Goal: Obtain resource: Obtain resource

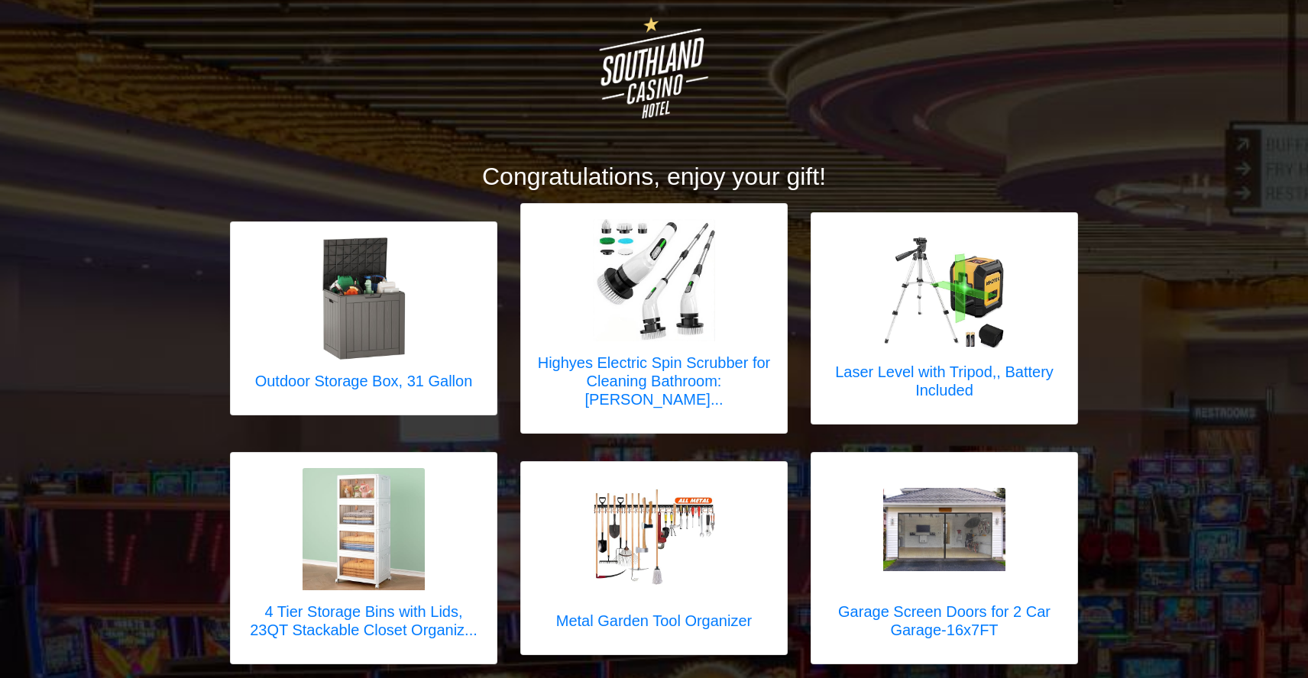
scroll to position [54, 0]
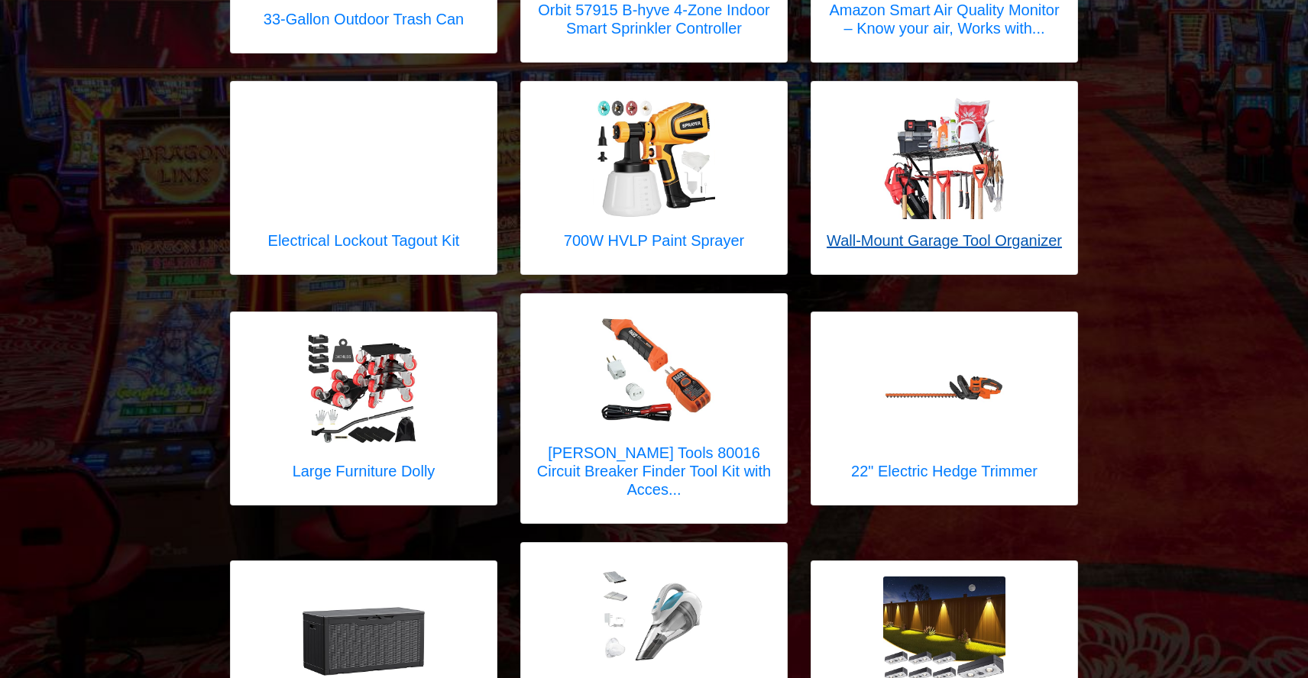
scroll to position [423, 0]
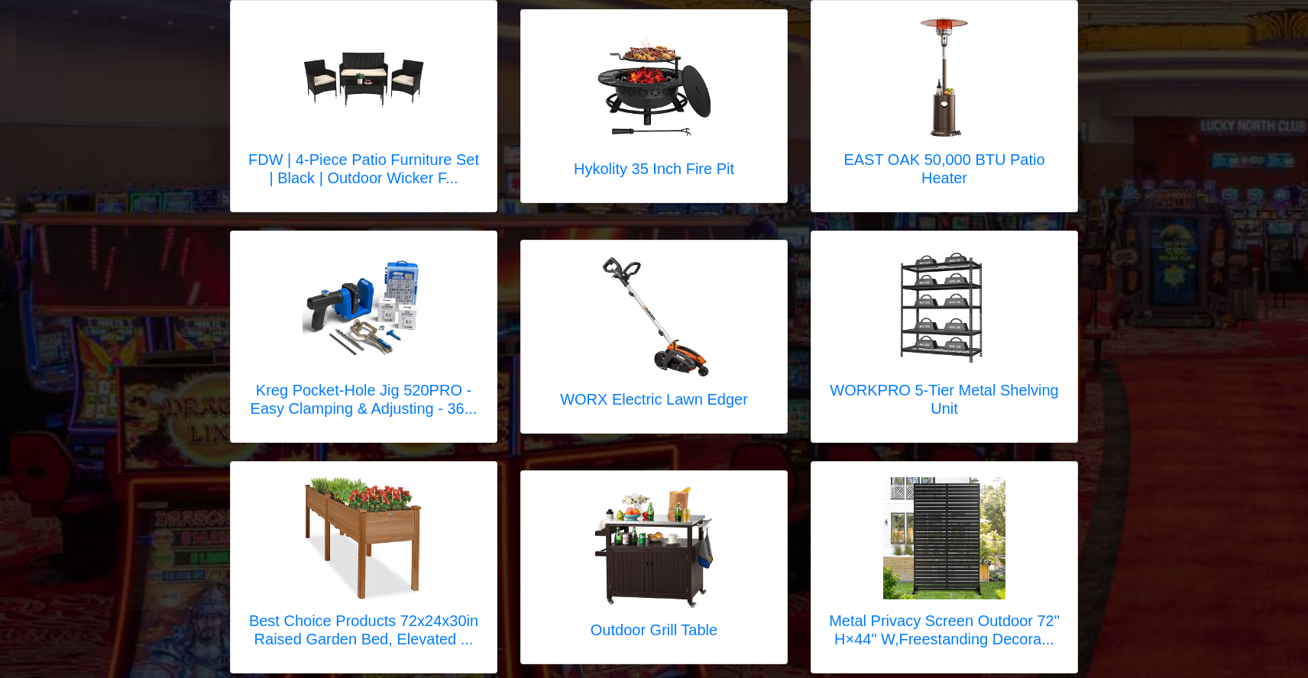
scroll to position [259, 0]
